Goal: Task Accomplishment & Management: Use online tool/utility

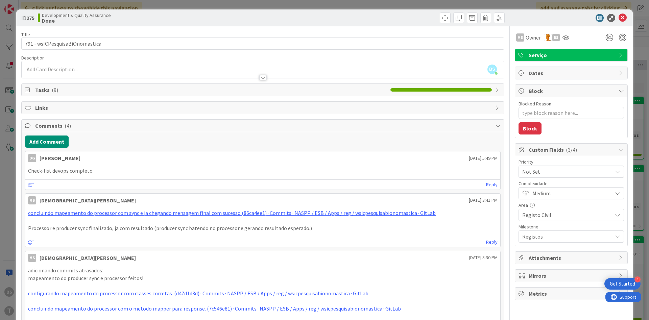
scroll to position [2210, 127]
click at [622, 20] on icon at bounding box center [622, 18] width 8 height 8
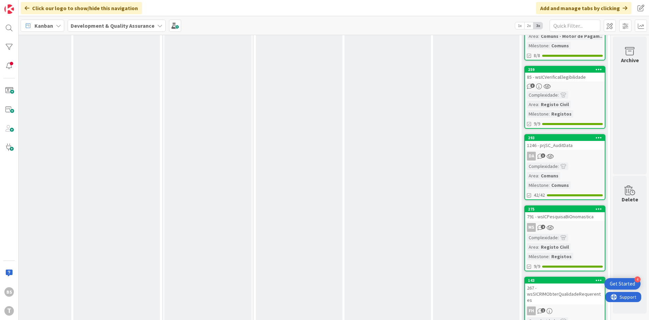
scroll to position [2331, 127]
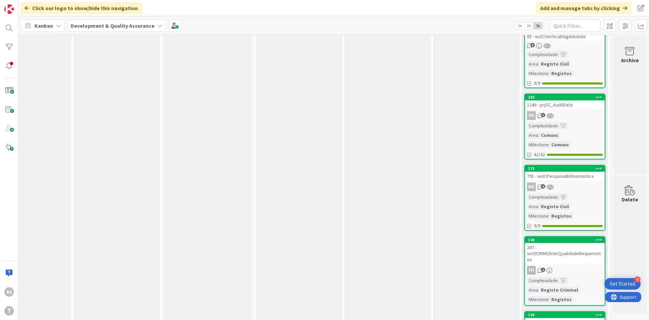
click at [583, 243] on div "267 - wsSICRIMObterQualidadeRequerentes" at bounding box center [565, 253] width 80 height 21
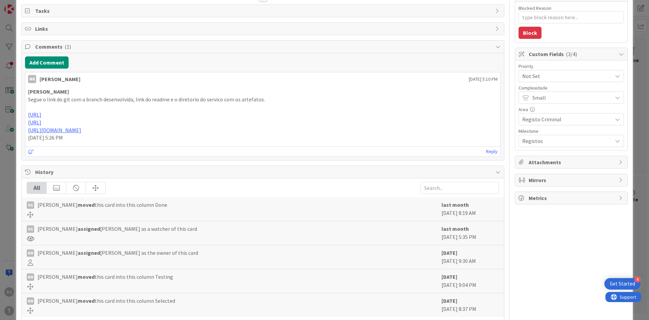
scroll to position [122, 0]
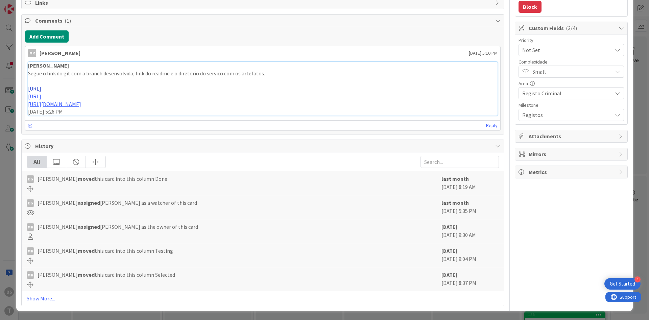
click at [41, 91] on link "[URL]" at bounding box center [34, 88] width 13 height 7
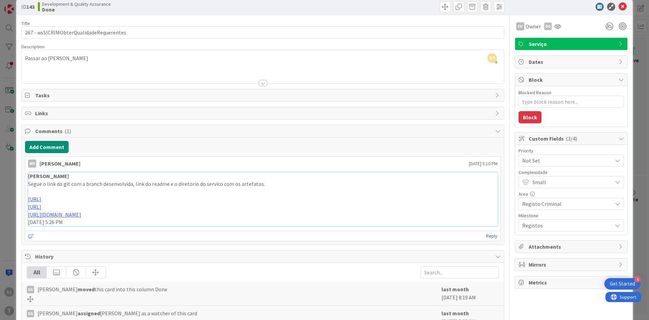
scroll to position [0, 0]
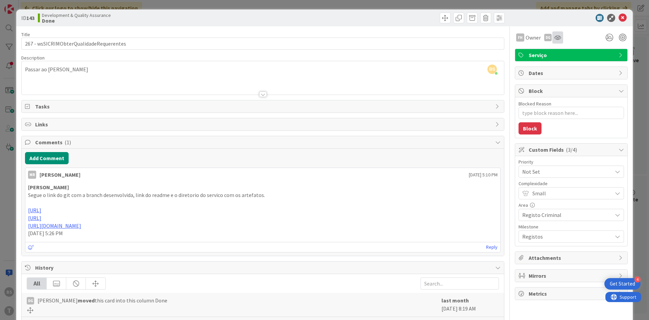
click at [559, 42] on div at bounding box center [557, 37] width 11 height 12
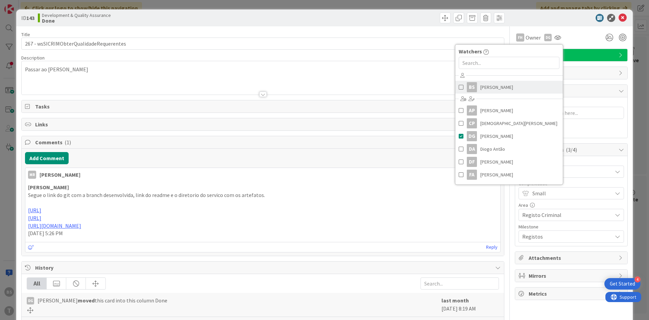
click at [480, 87] on span "[PERSON_NAME]" at bounding box center [496, 87] width 33 height 10
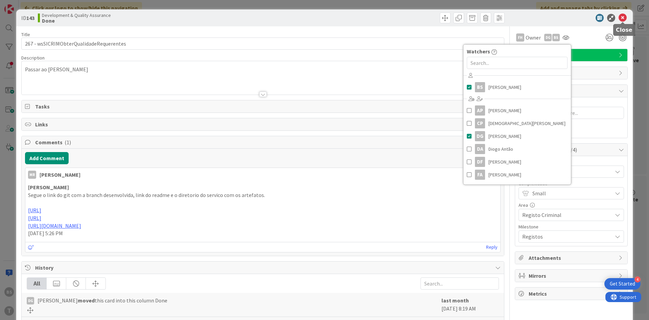
click at [624, 15] on icon at bounding box center [622, 18] width 8 height 8
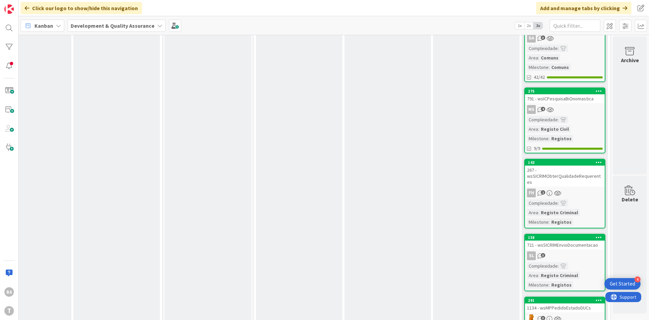
scroll to position [2413, 127]
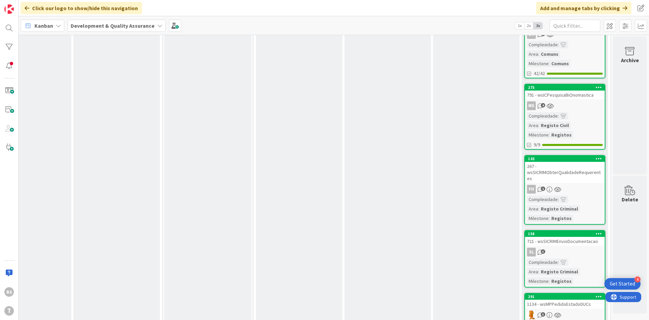
click at [587, 248] on div "SL 3" at bounding box center [565, 252] width 80 height 9
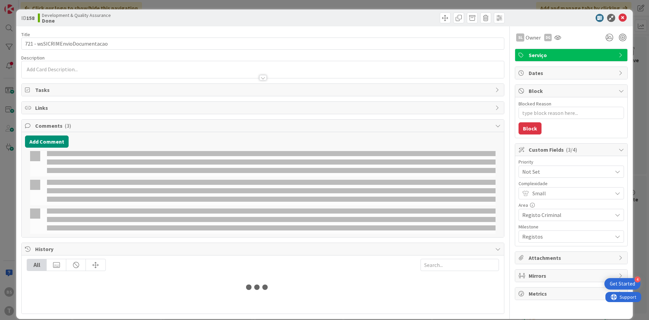
type textarea "x"
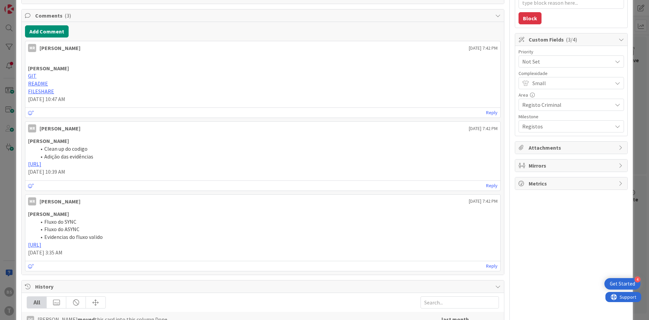
scroll to position [162, 0]
